Goal: Check status

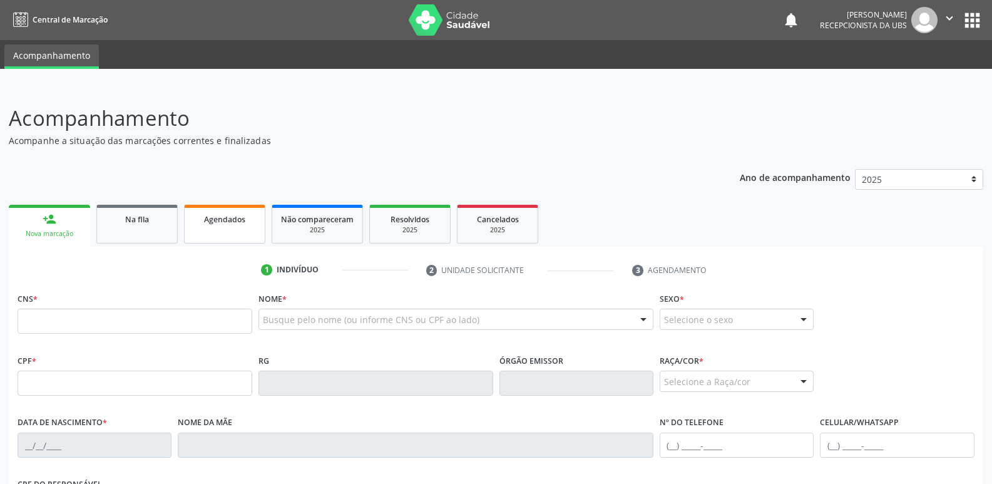
click at [239, 214] on div "Agendados" at bounding box center [224, 218] width 63 height 13
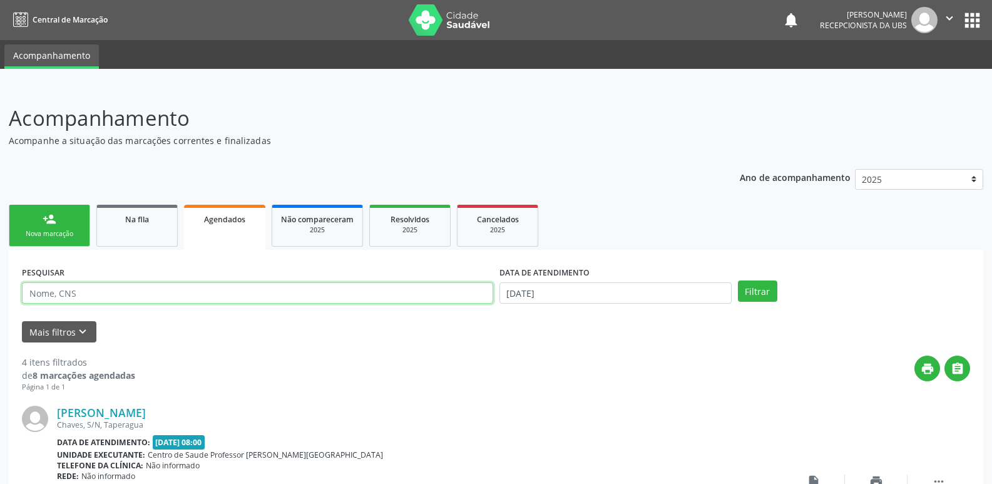
click at [227, 285] on input "text" at bounding box center [258, 292] width 472 height 21
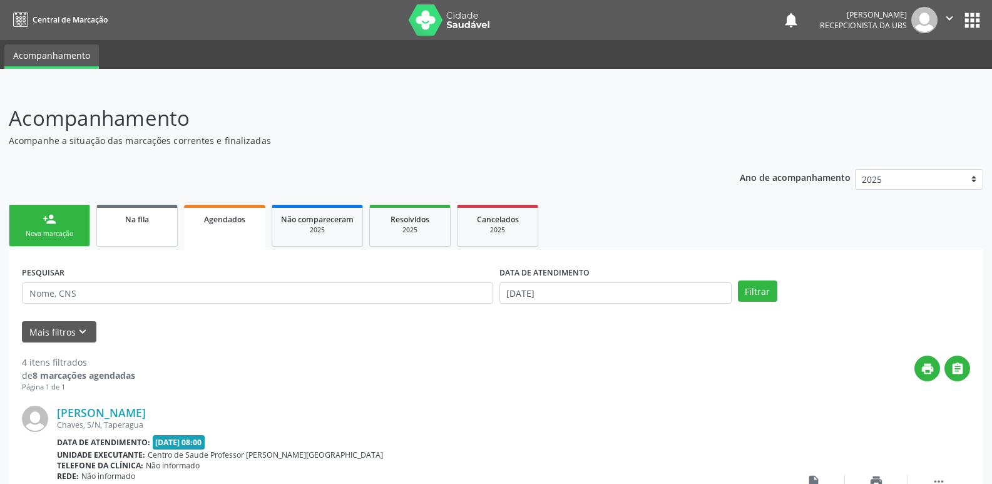
click at [137, 218] on span "Na fila" at bounding box center [137, 219] width 24 height 11
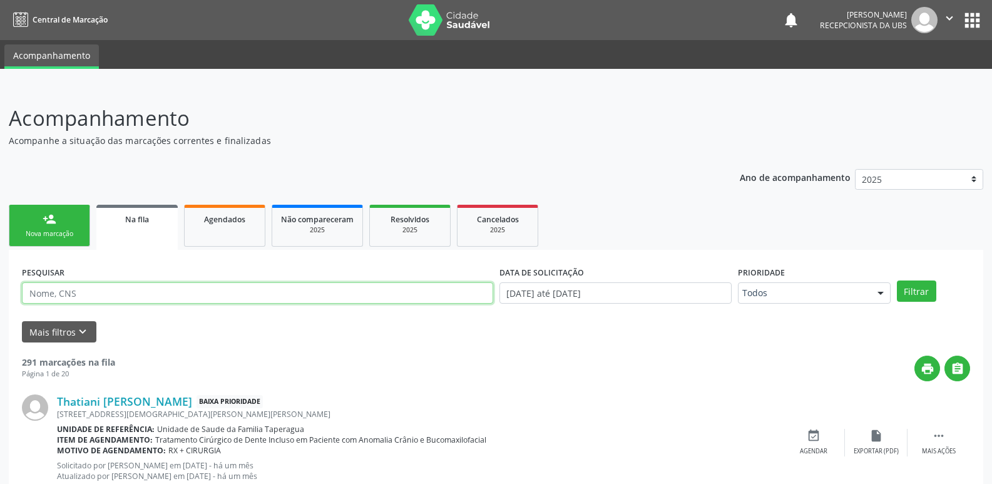
drag, startPoint x: 137, startPoint y: 218, endPoint x: 188, endPoint y: 295, distance: 92.2
click at [188, 295] on input "text" at bounding box center [258, 292] width 472 height 21
type input "707401081804171"
click at [897, 281] on button "Filtrar" at bounding box center [916, 291] width 39 height 21
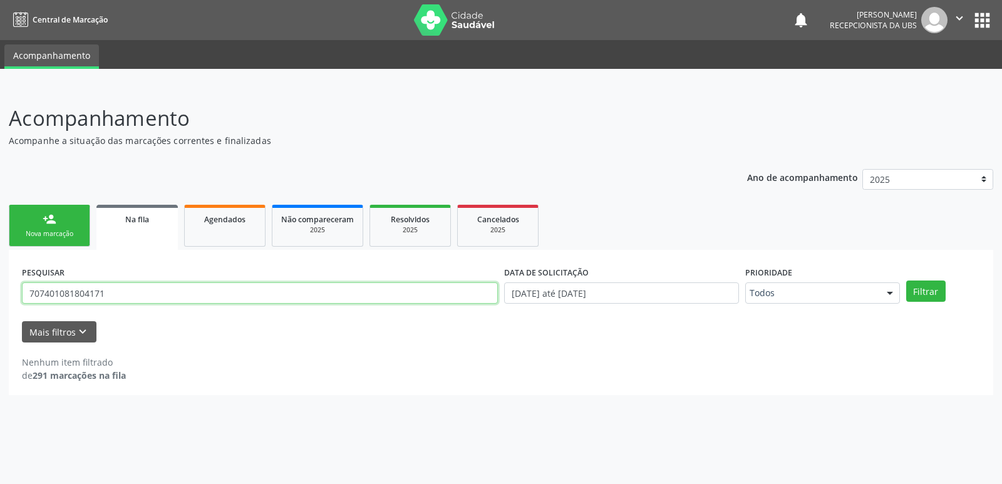
click at [111, 295] on input "707401081804171" at bounding box center [260, 292] width 476 height 21
click at [112, 294] on input "707401081804171" at bounding box center [260, 292] width 476 height 21
paste input "707401081804171"
type input "707401081804171"
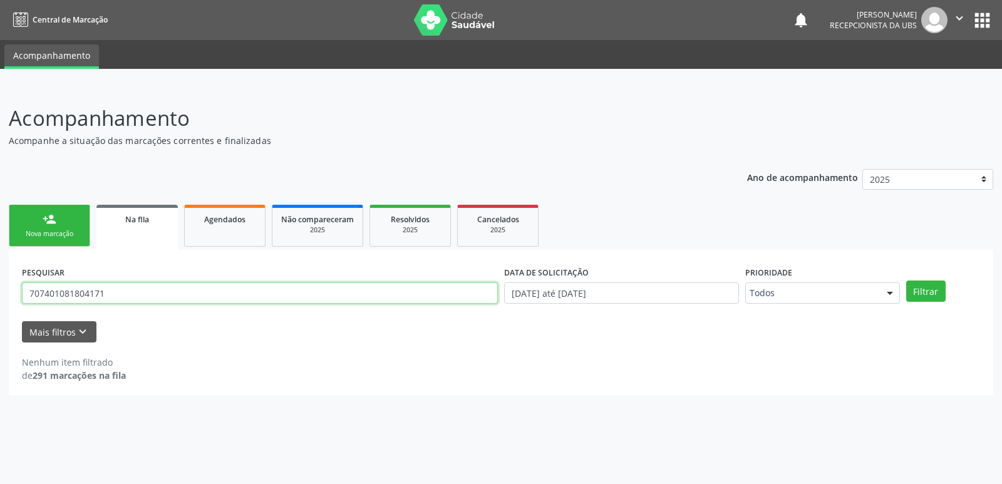
click at [906, 281] on button "Filtrar" at bounding box center [925, 291] width 39 height 21
